Goal: Transaction & Acquisition: Purchase product/service

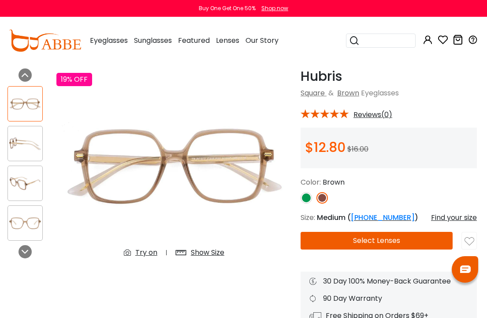
click at [27, 228] on img at bounding box center [25, 222] width 34 height 17
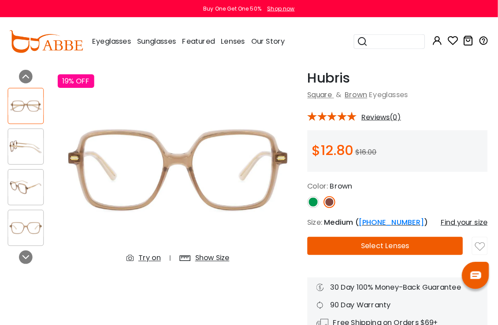
scroll to position [33, 1]
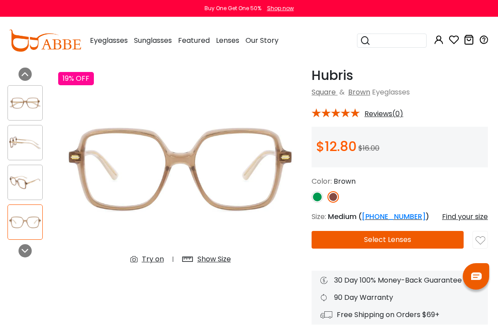
click at [155, 256] on div "Try on" at bounding box center [153, 259] width 22 height 11
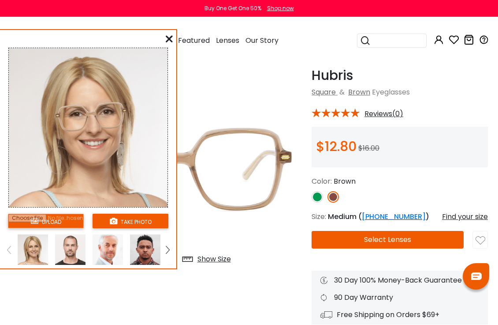
click at [166, 253] on img at bounding box center [168, 250] width 4 height 8
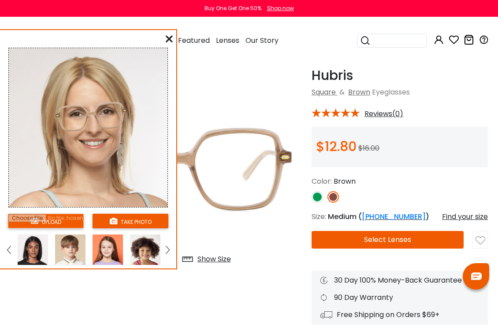
click at [164, 245] on link at bounding box center [167, 249] width 11 height 30
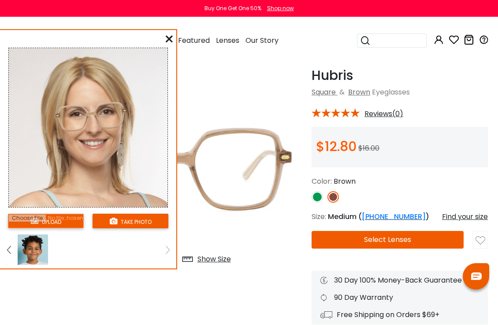
click at [163, 243] on link at bounding box center [167, 249] width 11 height 30
click at [10, 246] on img at bounding box center [9, 250] width 4 height 8
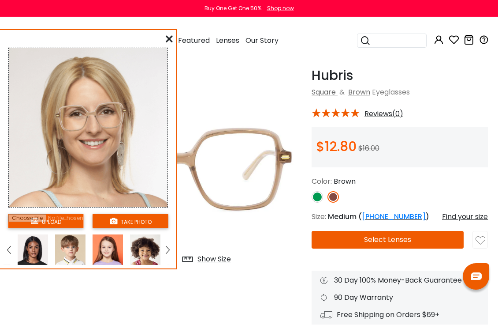
click at [9, 246] on img at bounding box center [9, 250] width 4 height 8
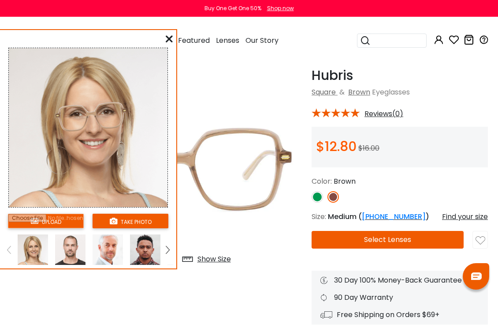
click at [166, 249] on img at bounding box center [168, 250] width 4 height 8
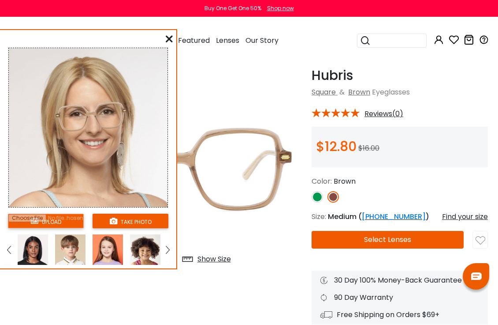
click at [34, 250] on img at bounding box center [33, 249] width 30 height 30
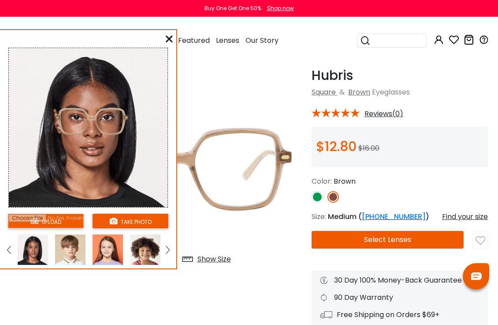
click at [7, 243] on link at bounding box center [9, 249] width 11 height 30
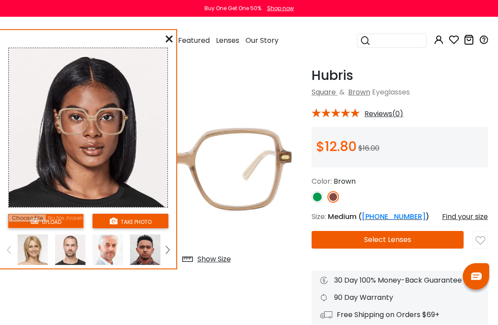
click at [30, 245] on img at bounding box center [33, 249] width 30 height 30
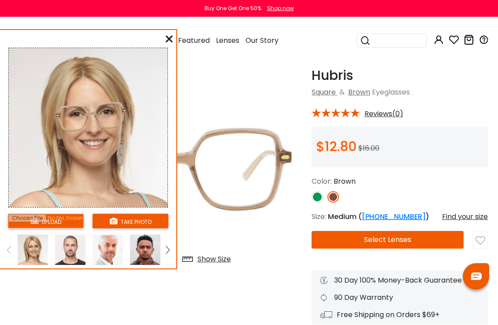
click at [71, 242] on img at bounding box center [70, 249] width 30 height 30
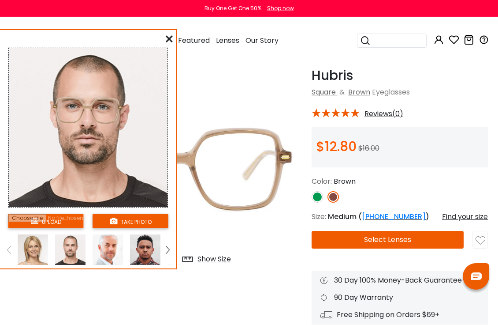
click at [36, 245] on img at bounding box center [33, 249] width 30 height 30
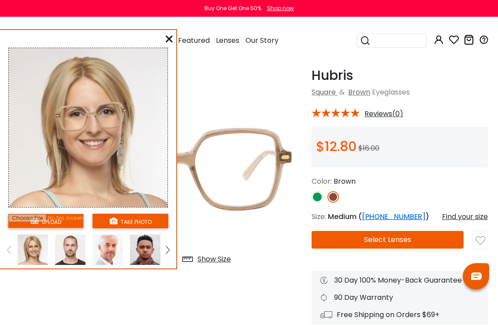
click at [110, 248] on img at bounding box center [108, 249] width 30 height 30
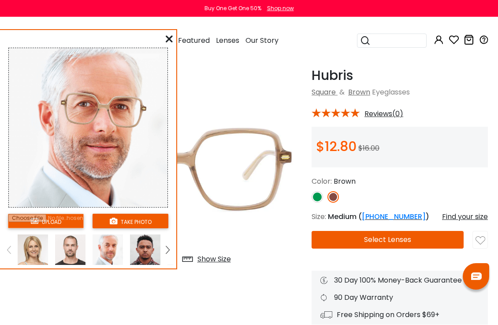
click at [80, 246] on img at bounding box center [70, 249] width 30 height 30
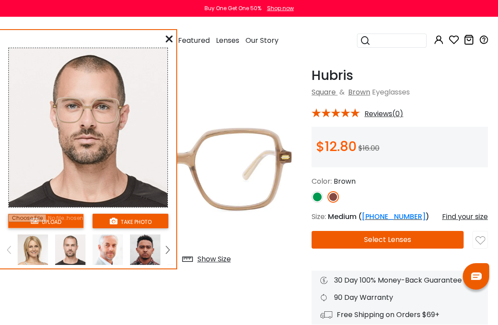
click at [149, 248] on img at bounding box center [145, 249] width 30 height 30
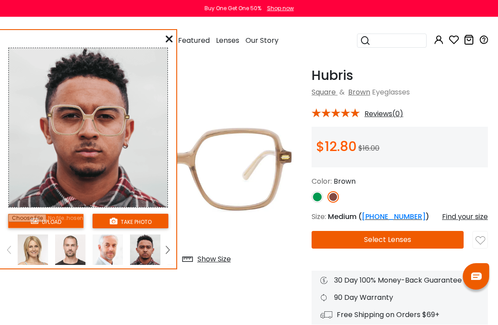
click at [149, 248] on img at bounding box center [145, 249] width 30 height 30
click at [166, 247] on img at bounding box center [168, 250] width 4 height 8
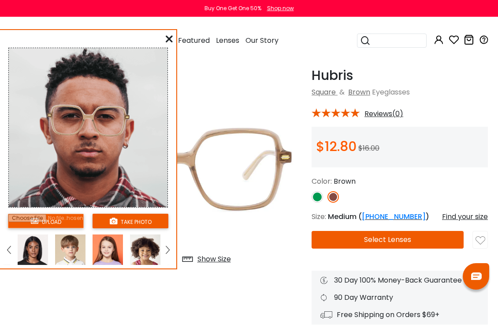
click at [35, 255] on img at bounding box center [33, 249] width 30 height 30
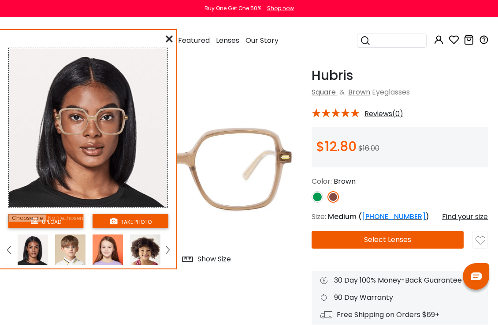
click at [78, 252] on img at bounding box center [70, 249] width 30 height 30
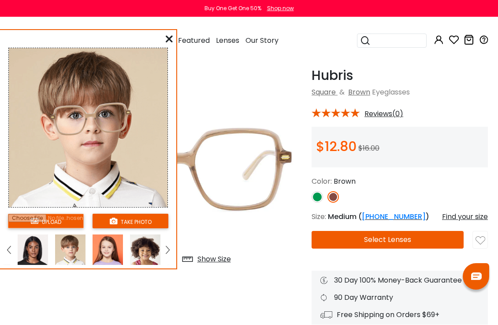
click at [109, 256] on img at bounding box center [108, 249] width 30 height 30
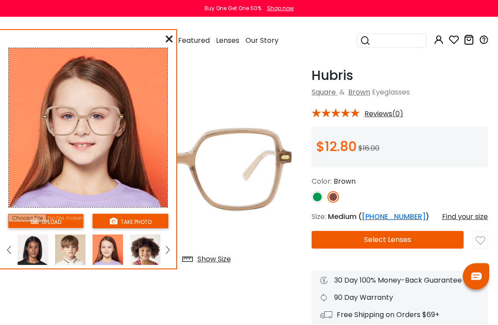
click at [38, 252] on img at bounding box center [33, 249] width 30 height 30
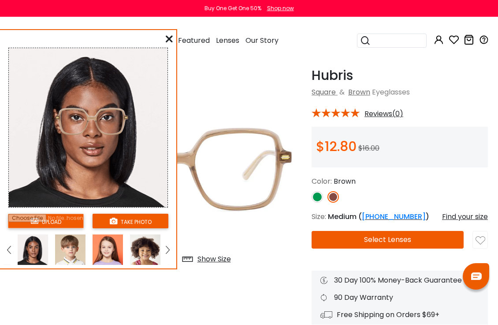
click at [215, 185] on img at bounding box center [180, 169] width 245 height 204
click at [168, 39] on icon at bounding box center [169, 38] width 7 height 7
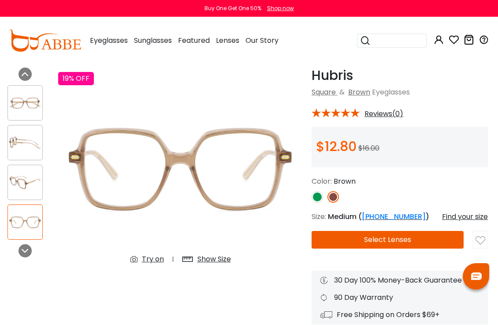
click at [398, 243] on button "Select Lenses" at bounding box center [388, 240] width 152 height 18
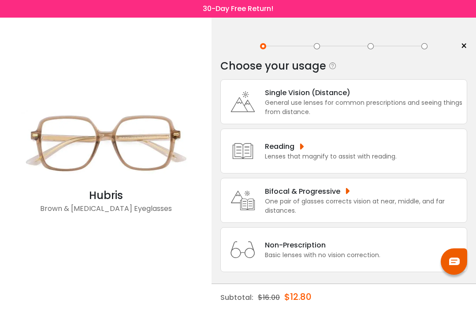
click at [396, 101] on div "General use lenses for common prescriptions and seeing things from distance." at bounding box center [364, 107] width 198 height 19
